Goal: Unclear: Unclear

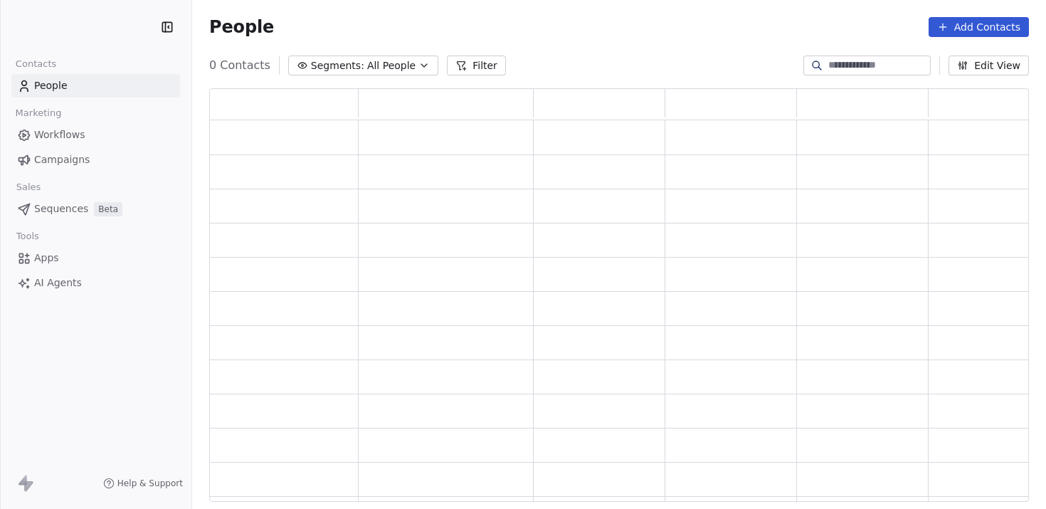
scroll to position [403, 809]
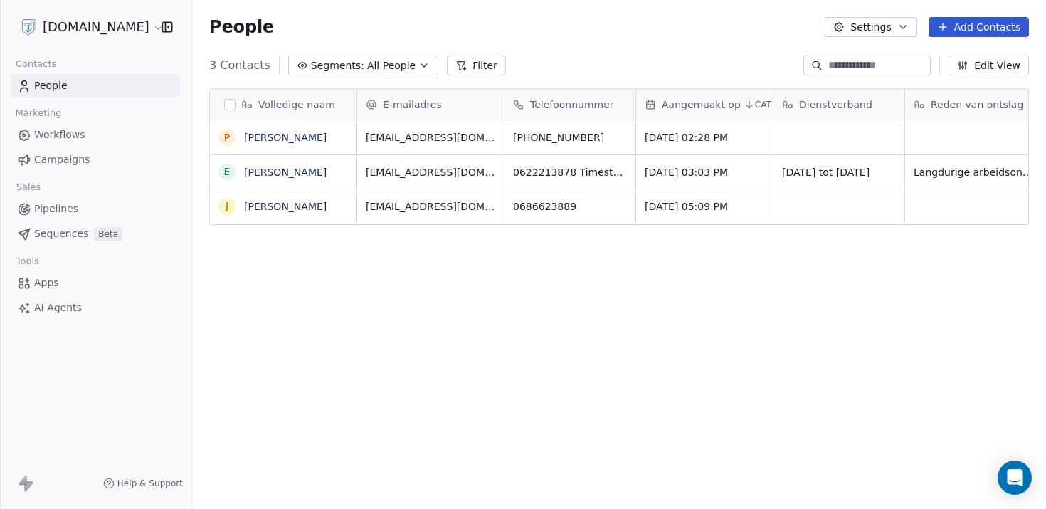
scroll to position [437, 843]
